Goal: Check status

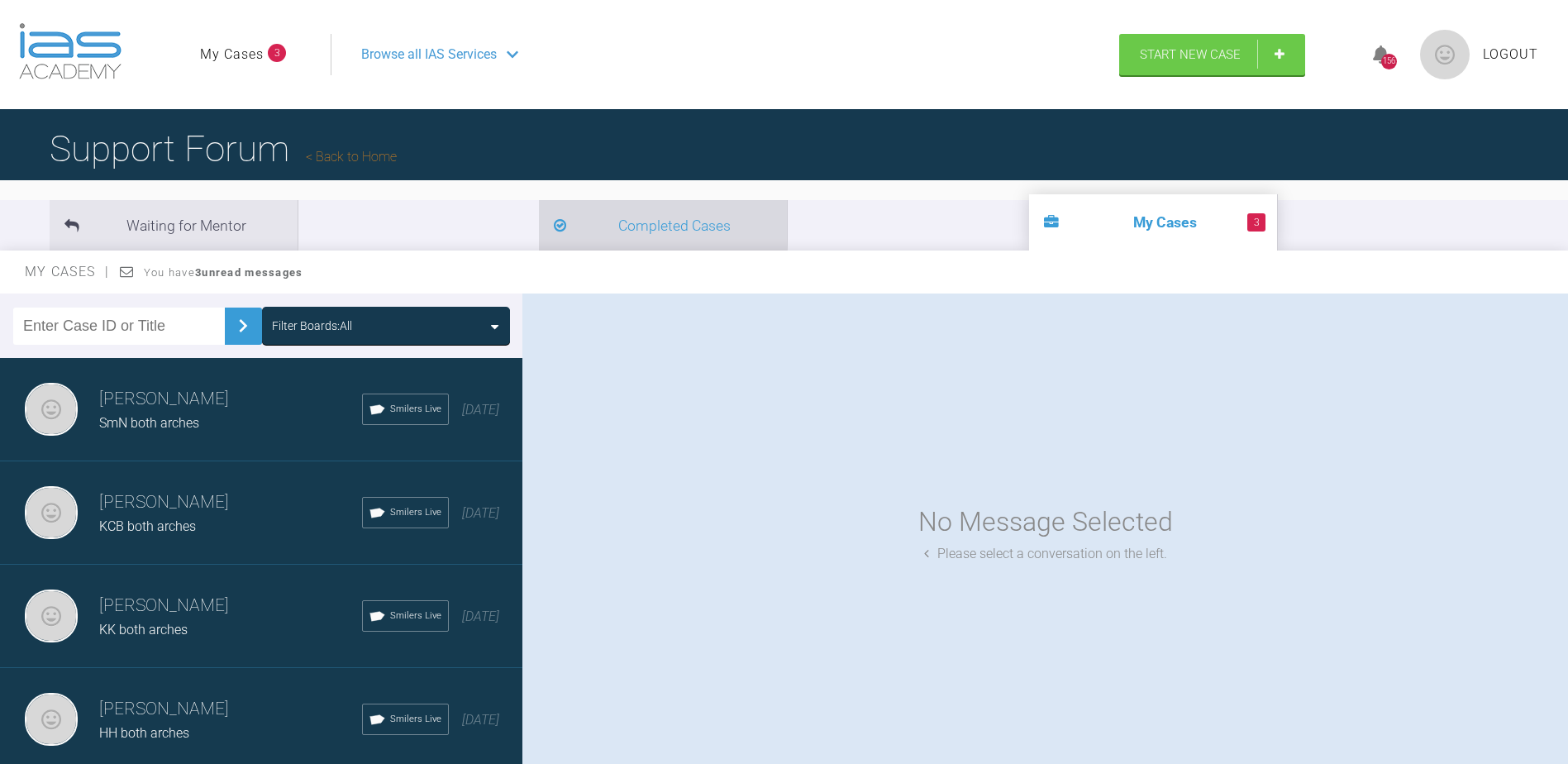
click at [539, 212] on li "Completed Cases" at bounding box center [663, 225] width 248 height 50
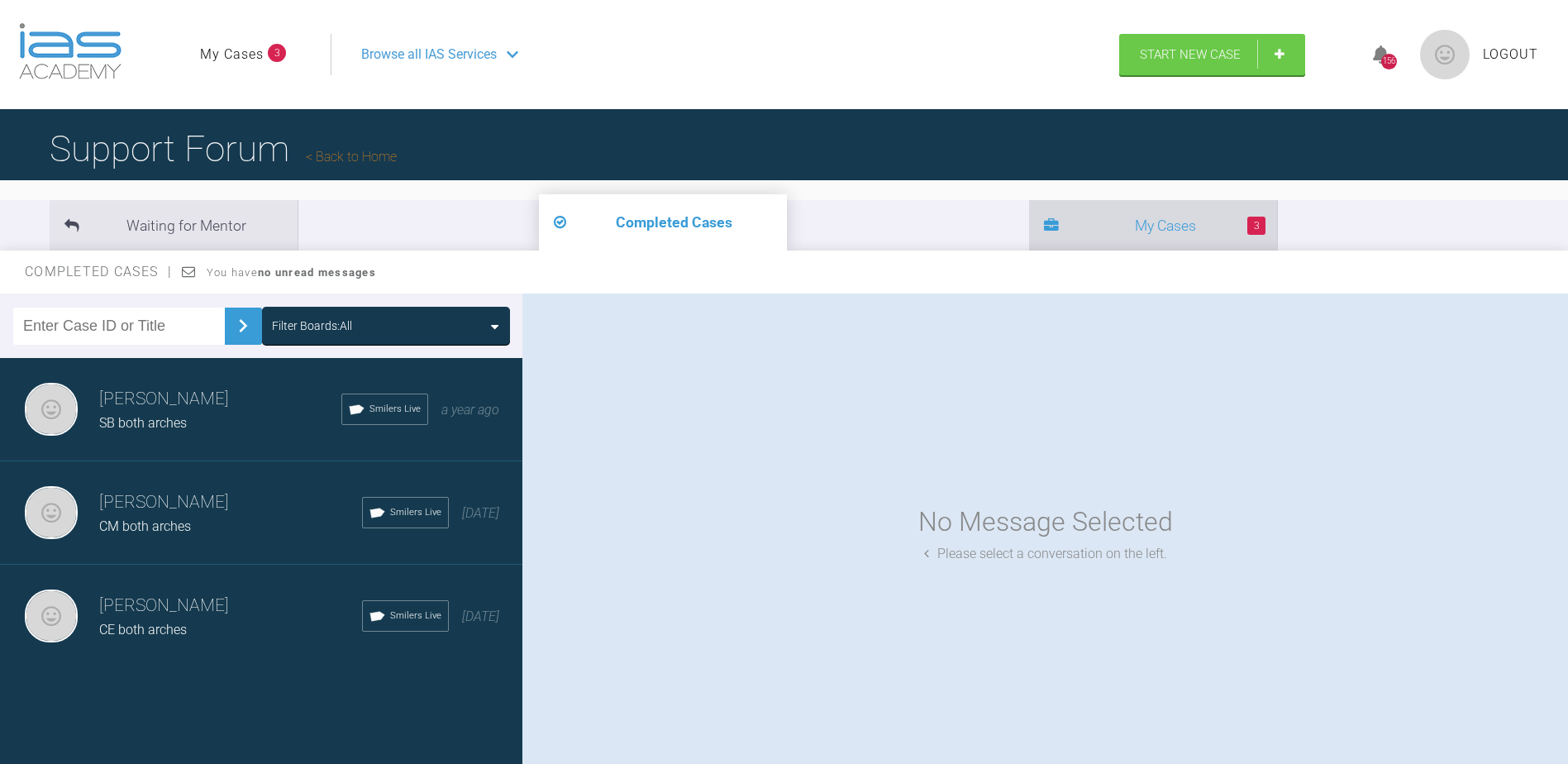
click at [1029, 222] on li "3 My Cases" at bounding box center [1153, 225] width 248 height 50
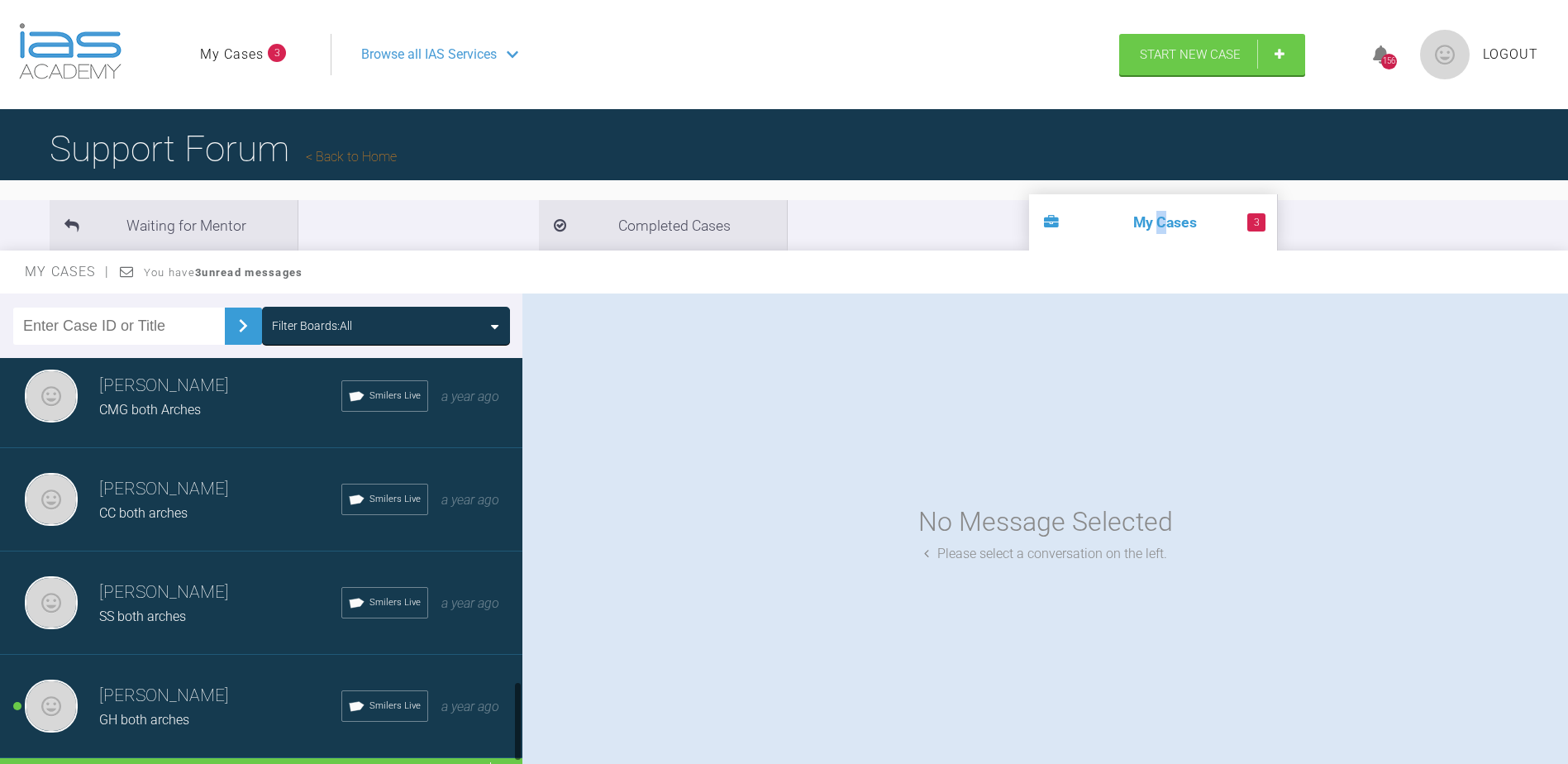
scroll to position [1705, 0]
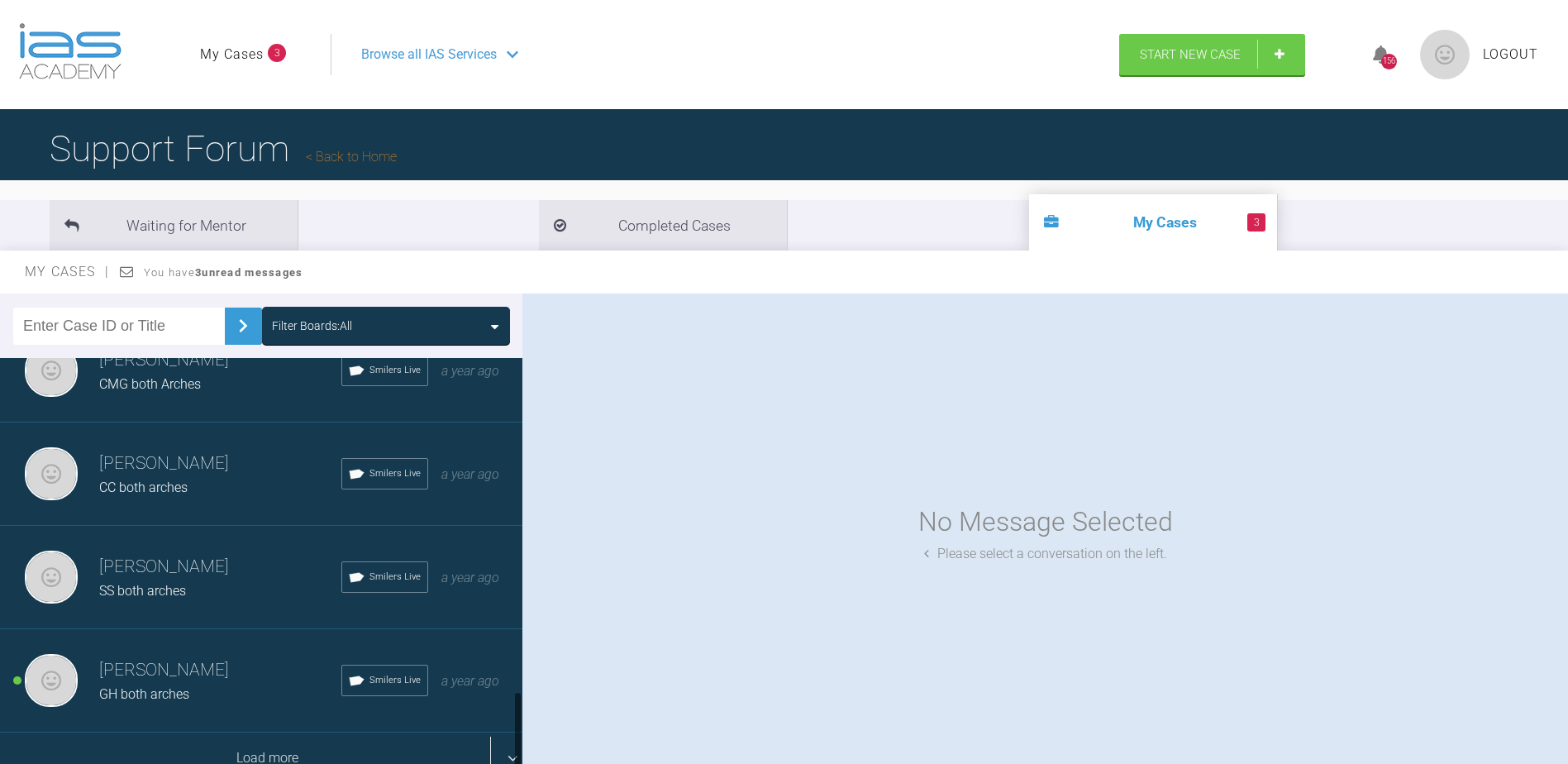
click at [402, 746] on div "Load more" at bounding box center [267, 758] width 535 height 51
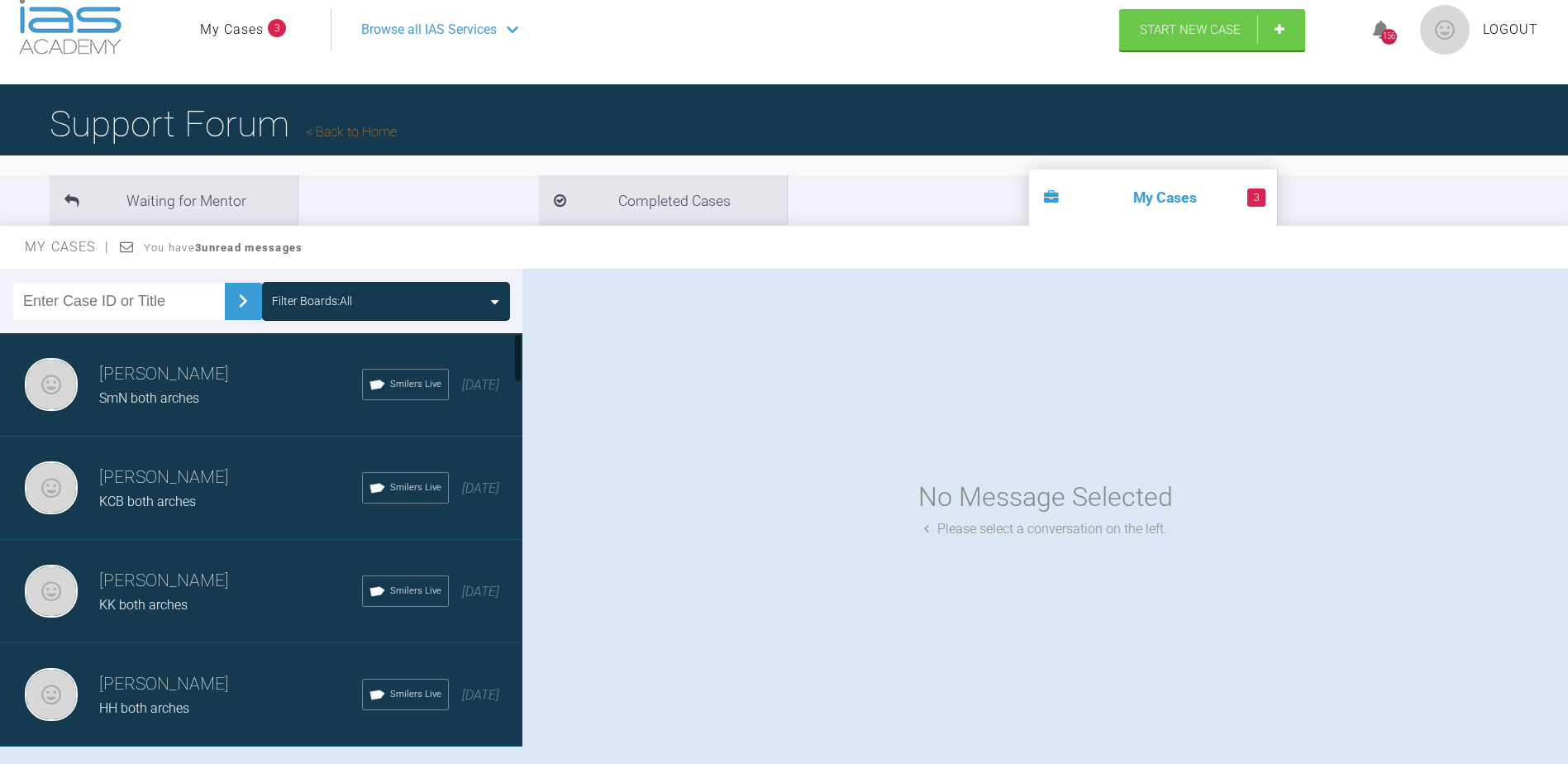
scroll to position [0, 0]
